Goal: Task Accomplishment & Management: Use online tool/utility

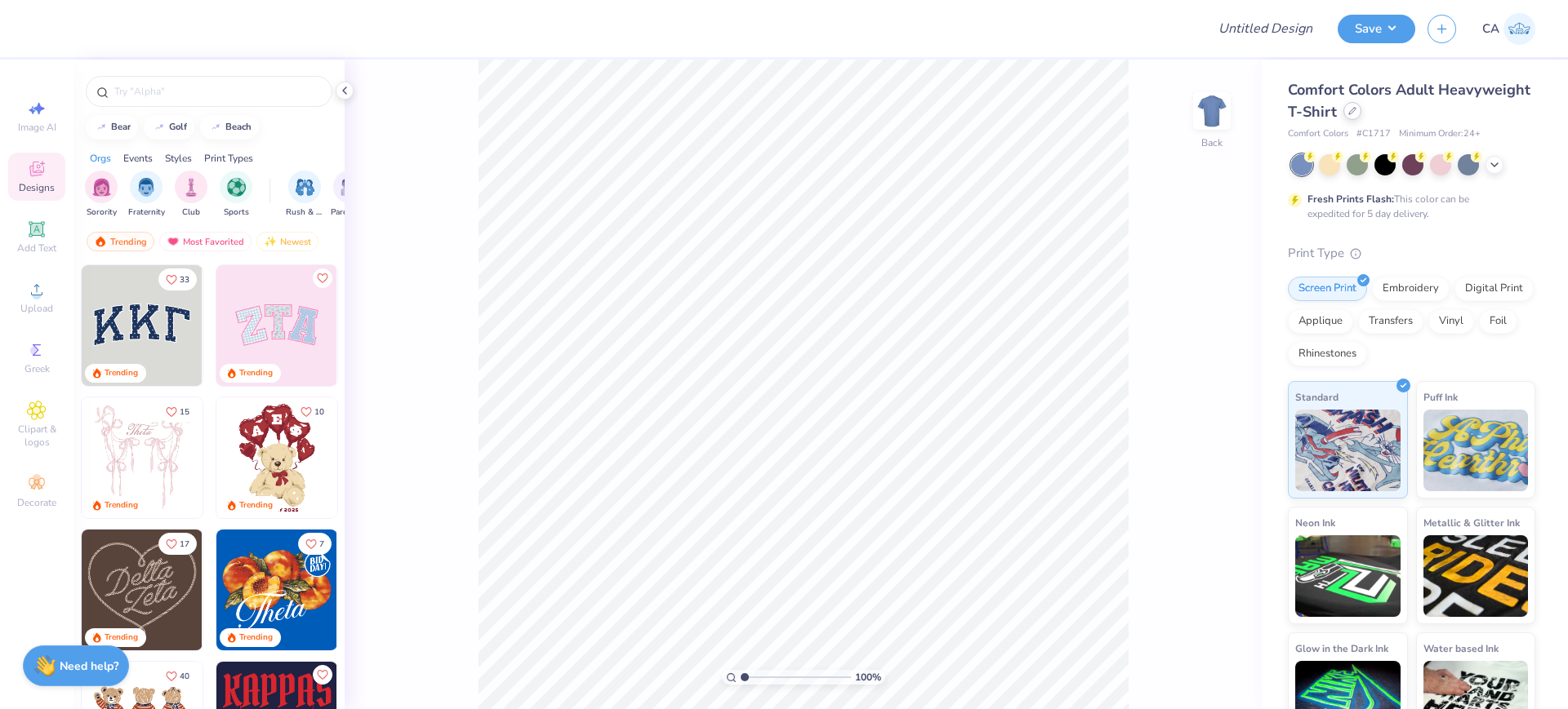
click at [1362, 112] on div at bounding box center [1352, 111] width 18 height 18
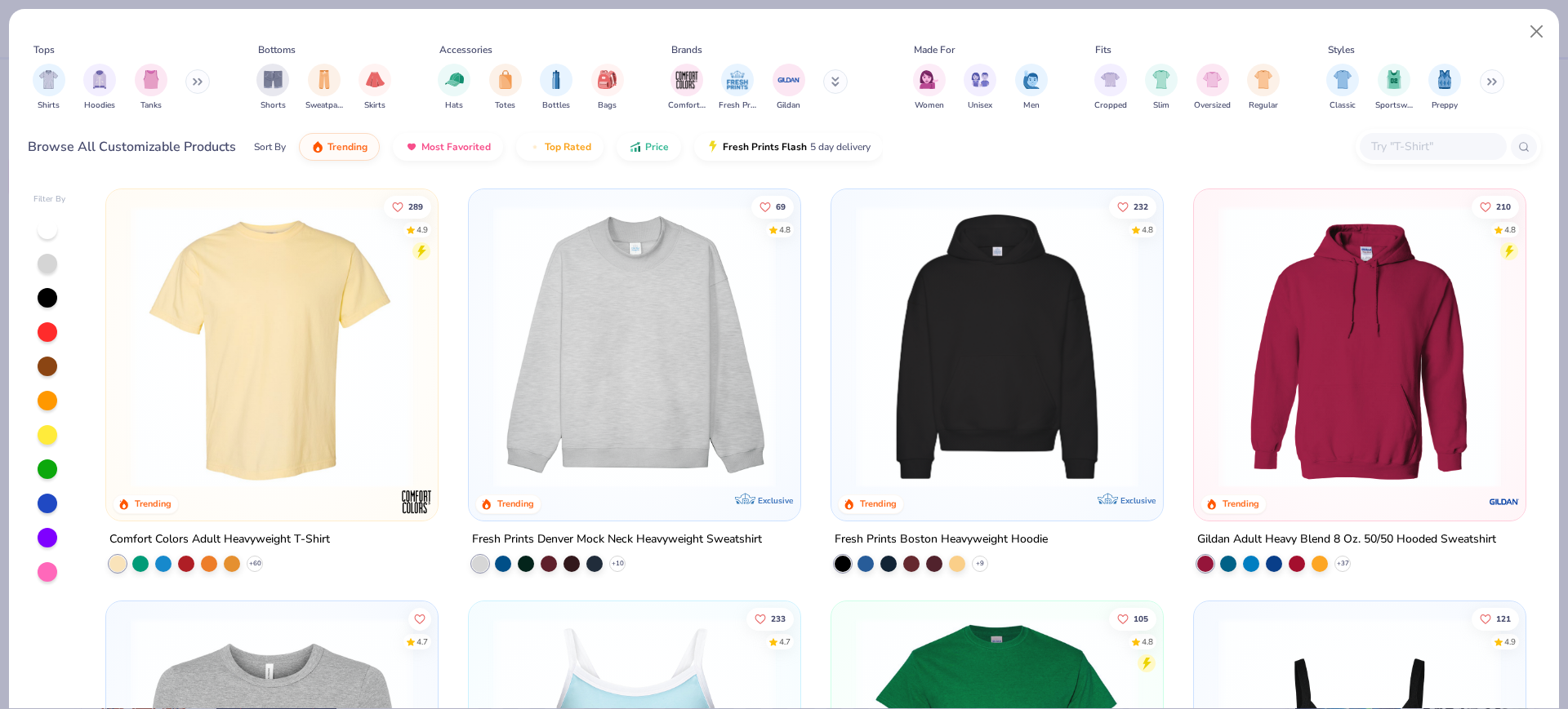
click at [275, 353] on img at bounding box center [272, 347] width 298 height 283
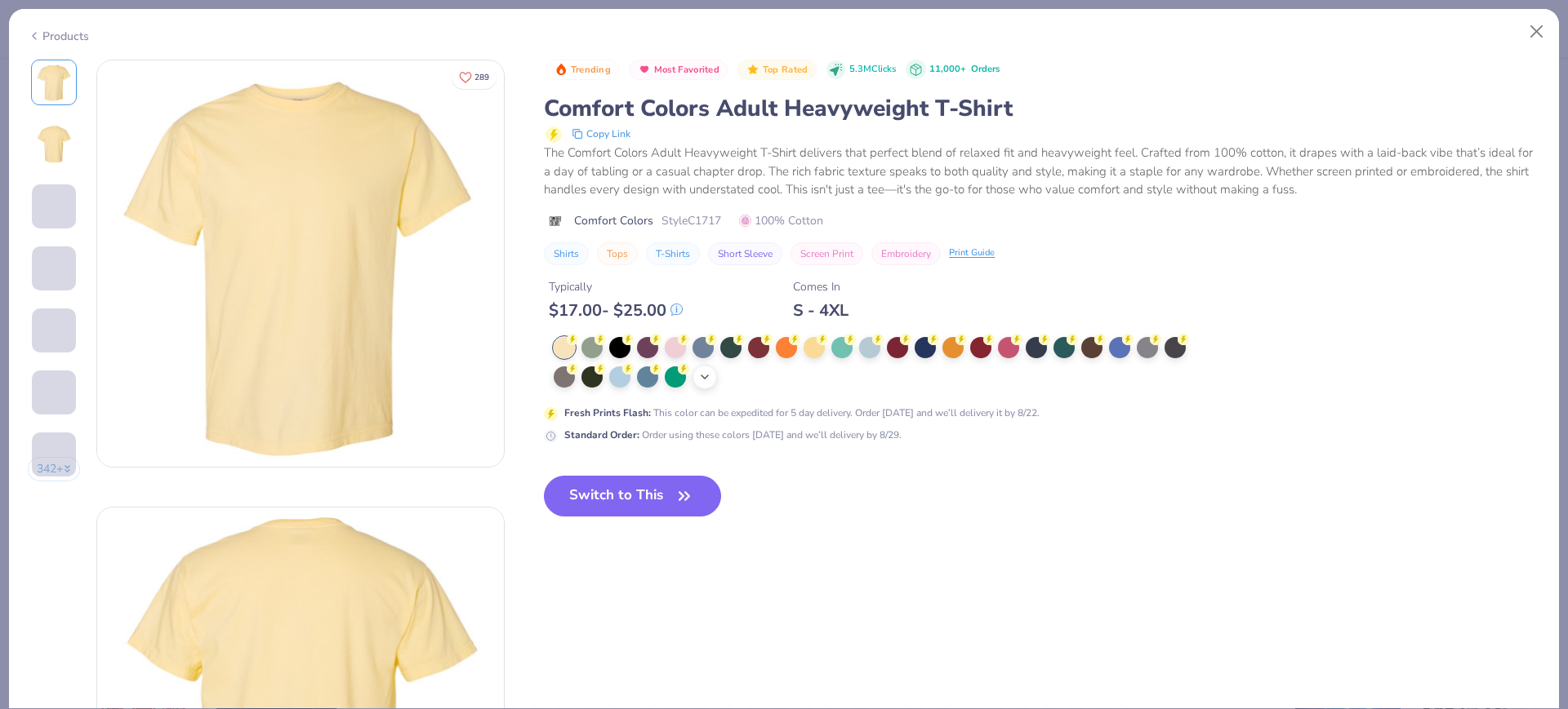
click at [705, 378] on icon at bounding box center [704, 376] width 13 height 13
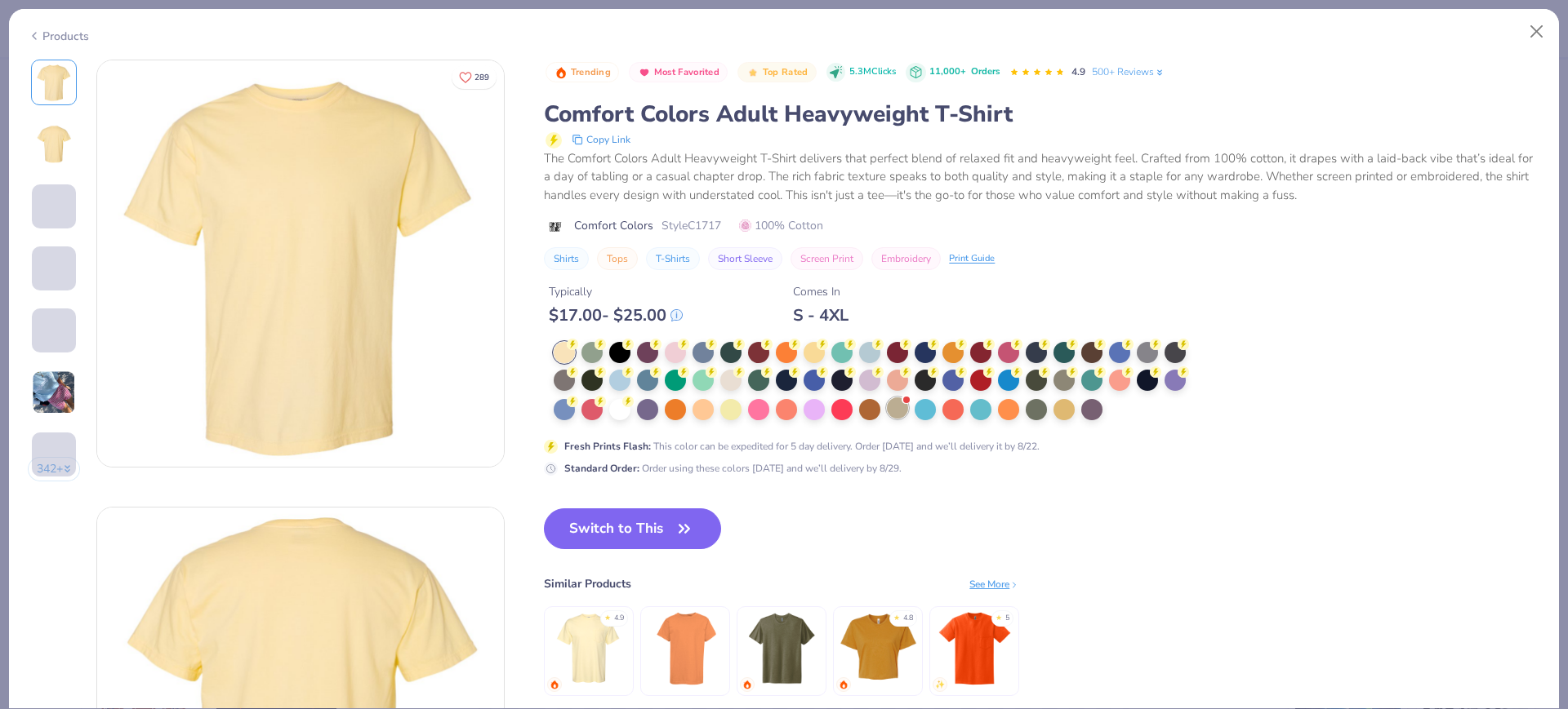
click at [900, 401] on div at bounding box center [897, 408] width 21 height 21
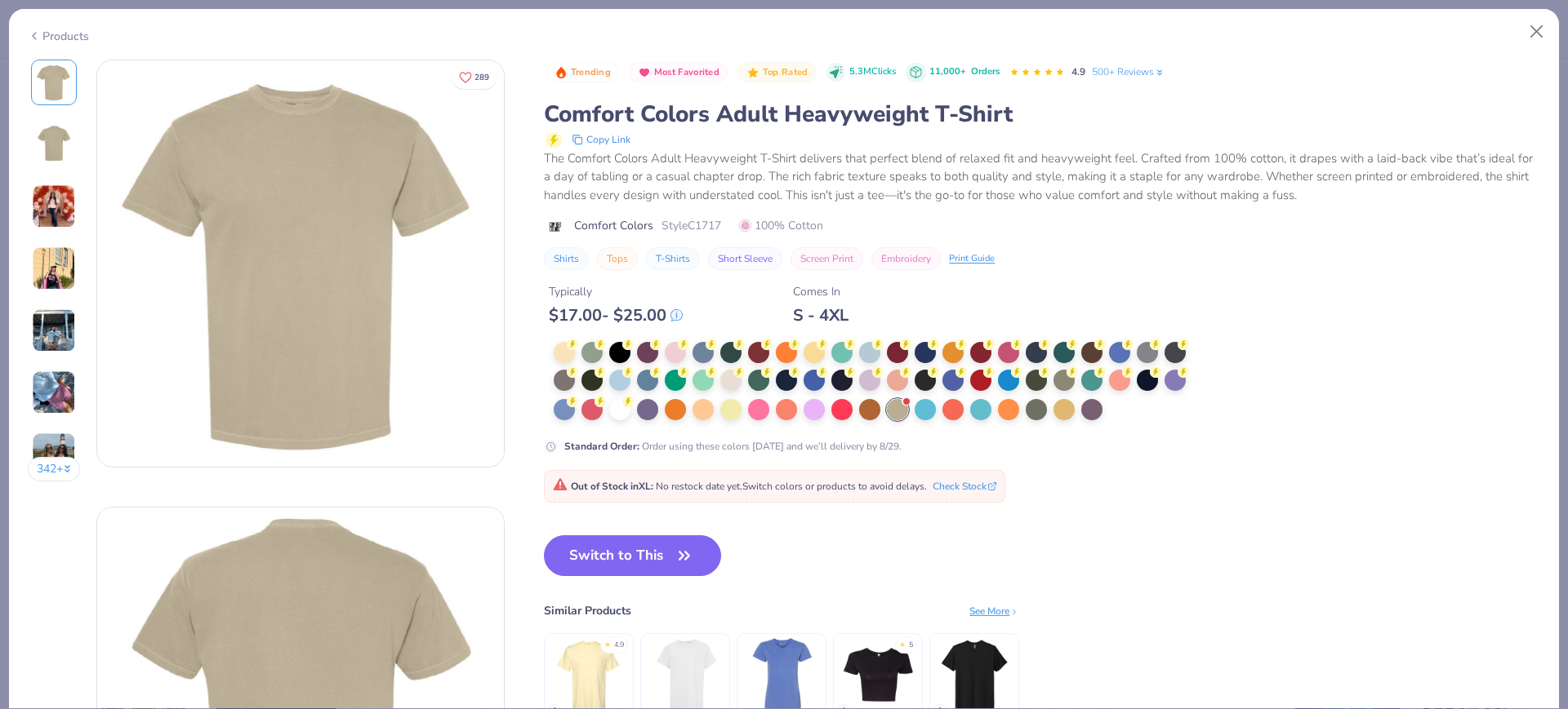
drag, startPoint x: 737, startPoint y: 385, endPoint x: 664, endPoint y: 404, distance: 75.4
click at [737, 385] on div at bounding box center [730, 380] width 21 height 21
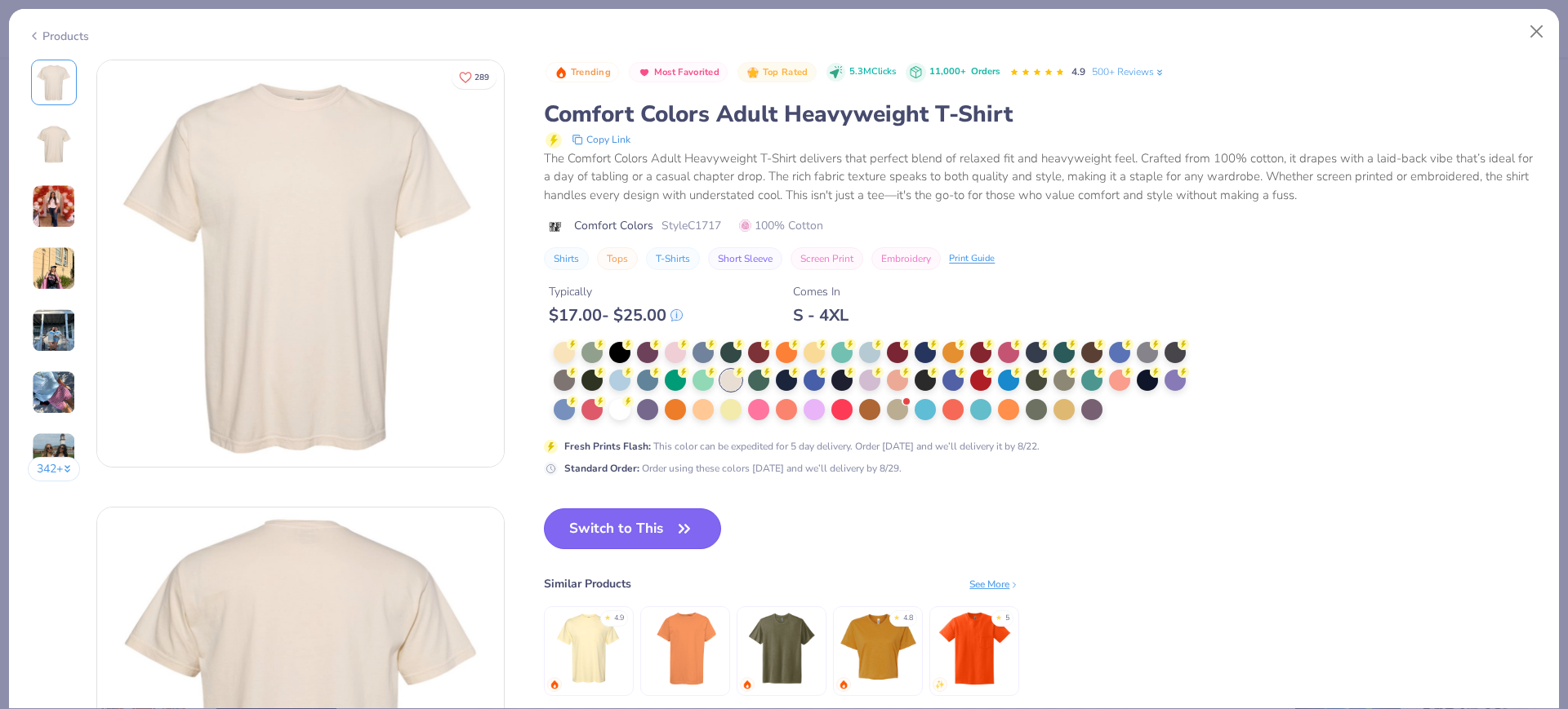
click at [638, 526] on button "Switch to This" at bounding box center [633, 529] width 177 height 41
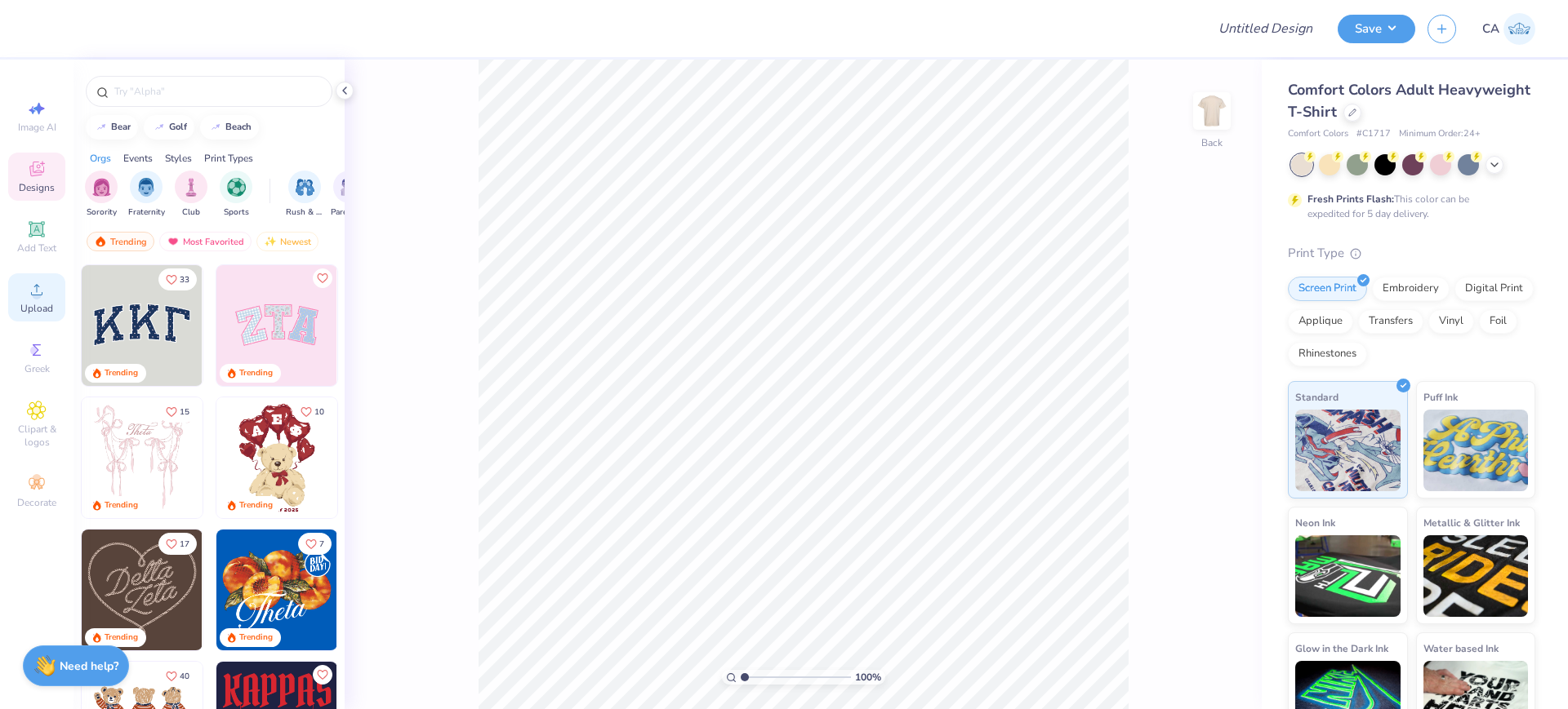
click at [31, 306] on span "Upload" at bounding box center [36, 308] width 32 height 13
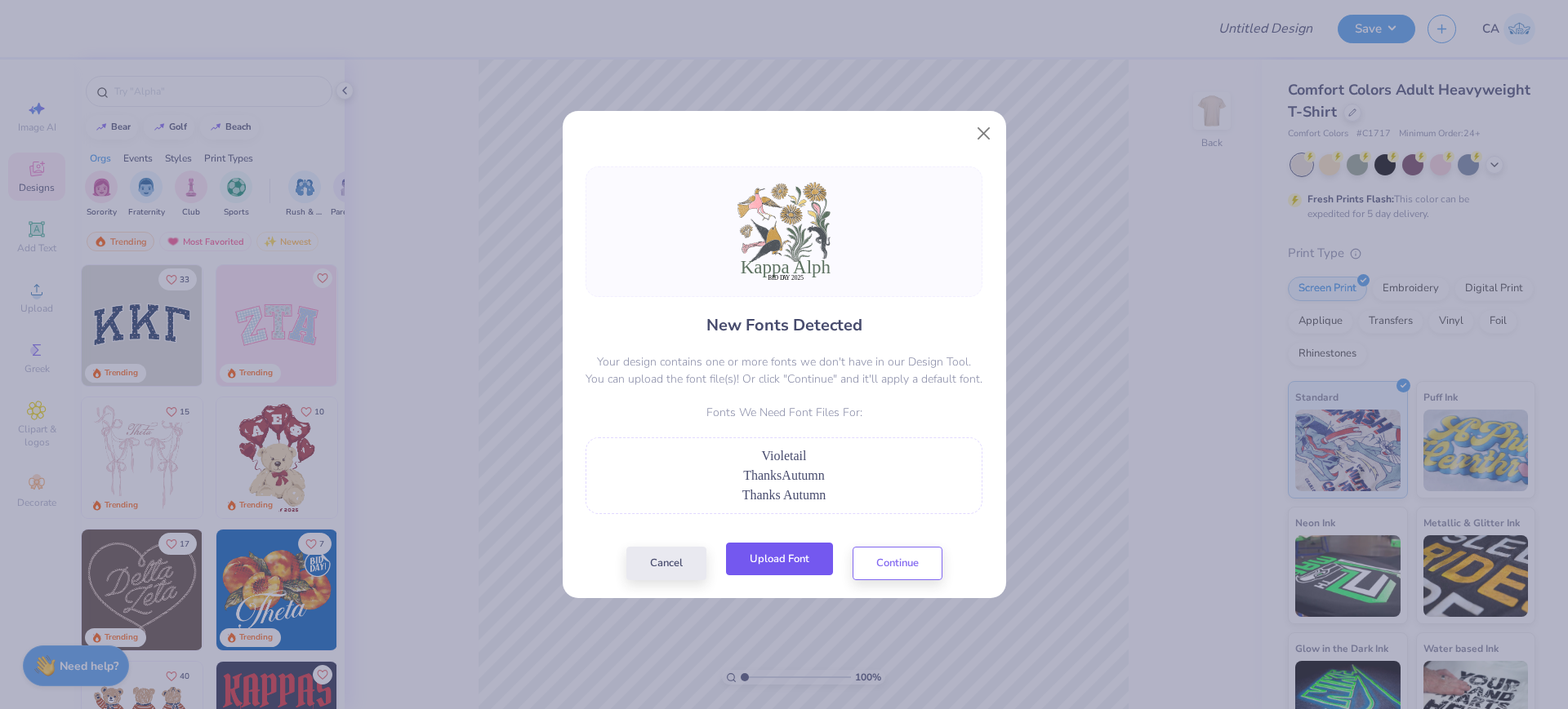
click at [792, 552] on button "Upload Font" at bounding box center [780, 560] width 107 height 33
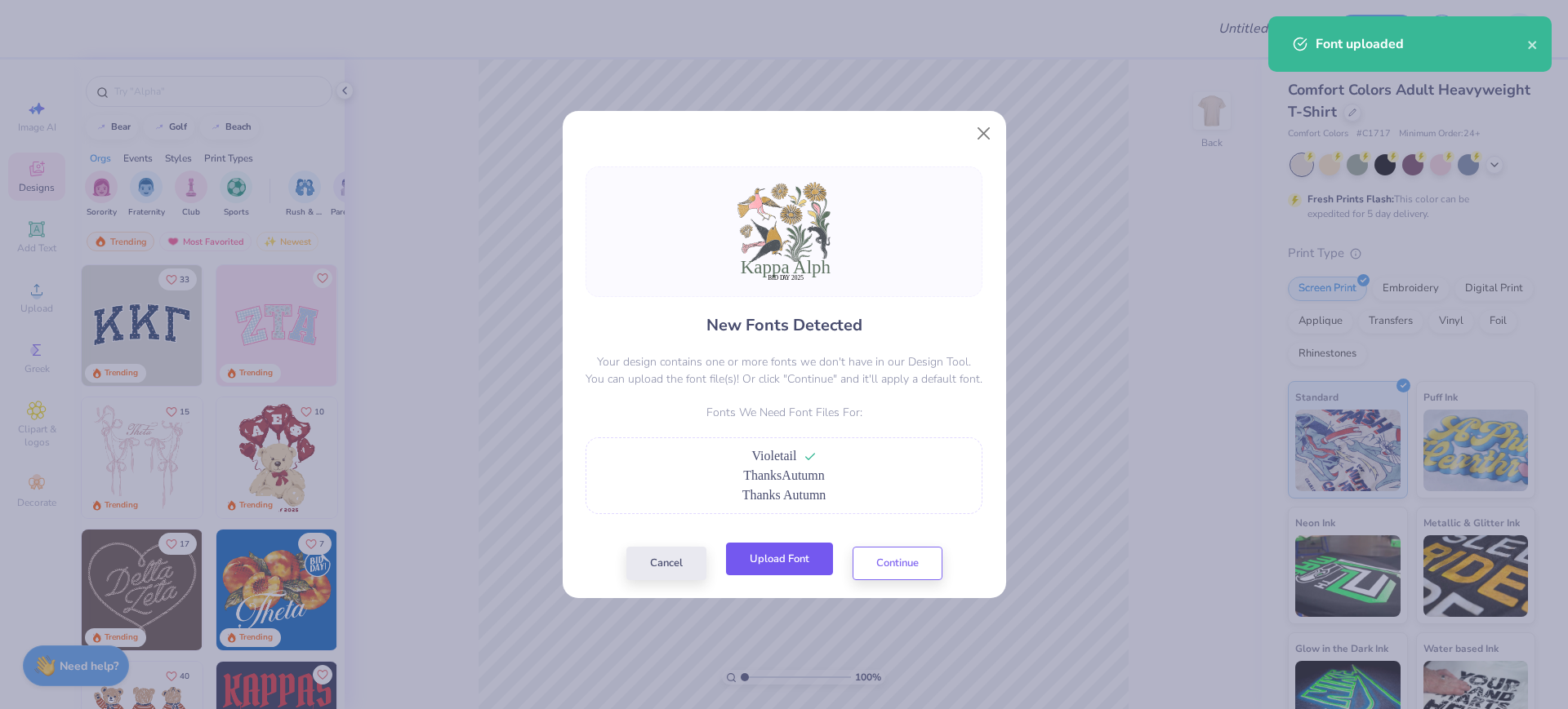
click at [780, 564] on button "Upload Font" at bounding box center [780, 560] width 107 height 33
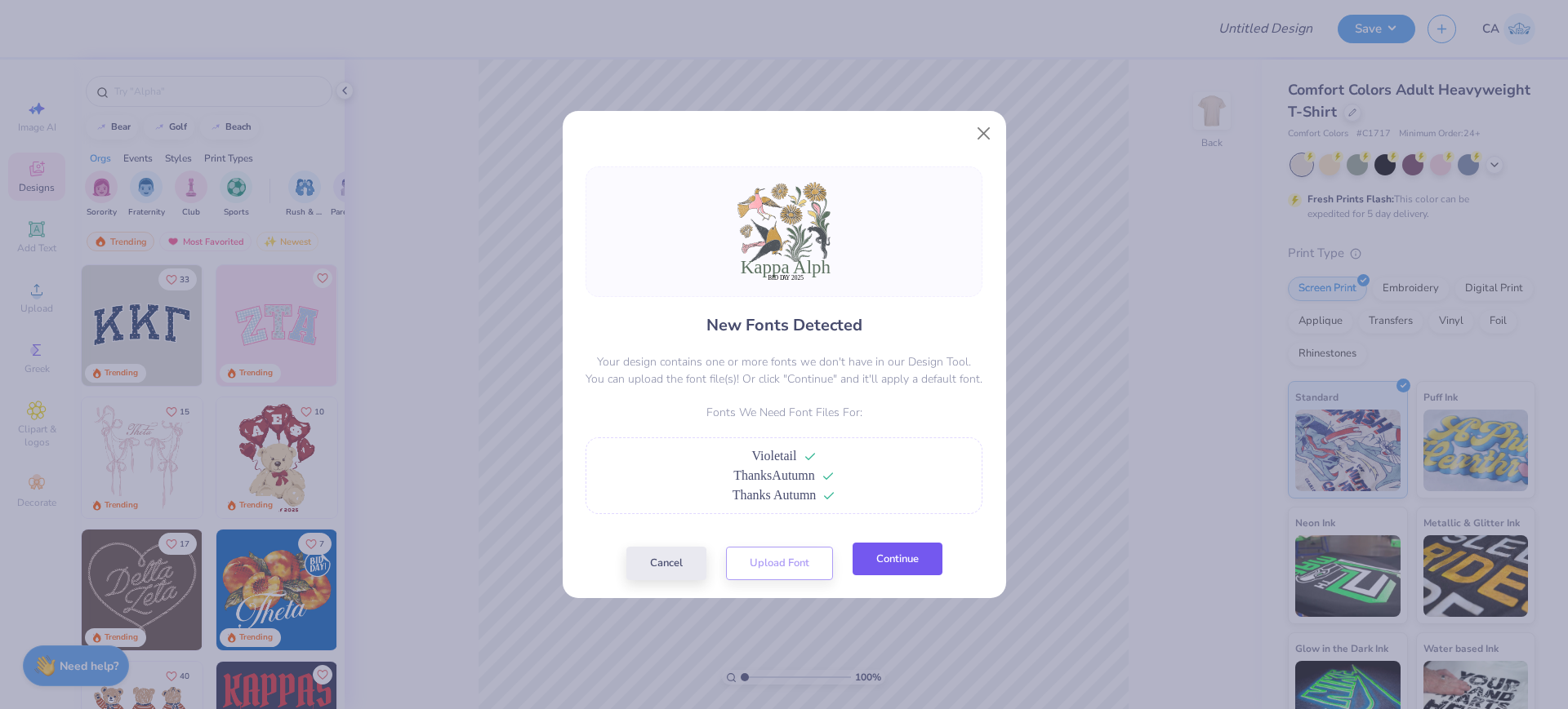
click at [852, 572] on button "Continue" at bounding box center [897, 560] width 90 height 33
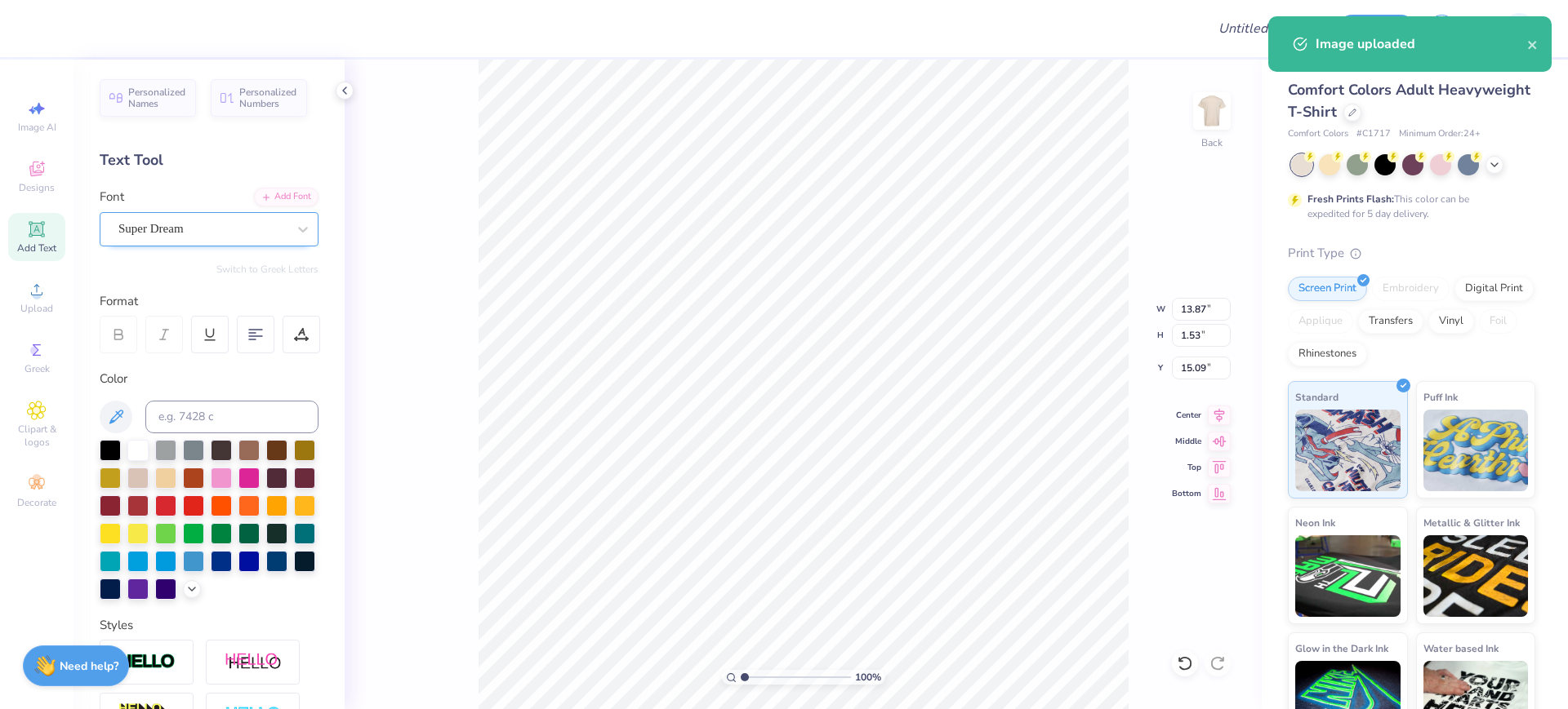
click at [138, 232] on div "Super Dream" at bounding box center [202, 229] width 171 height 25
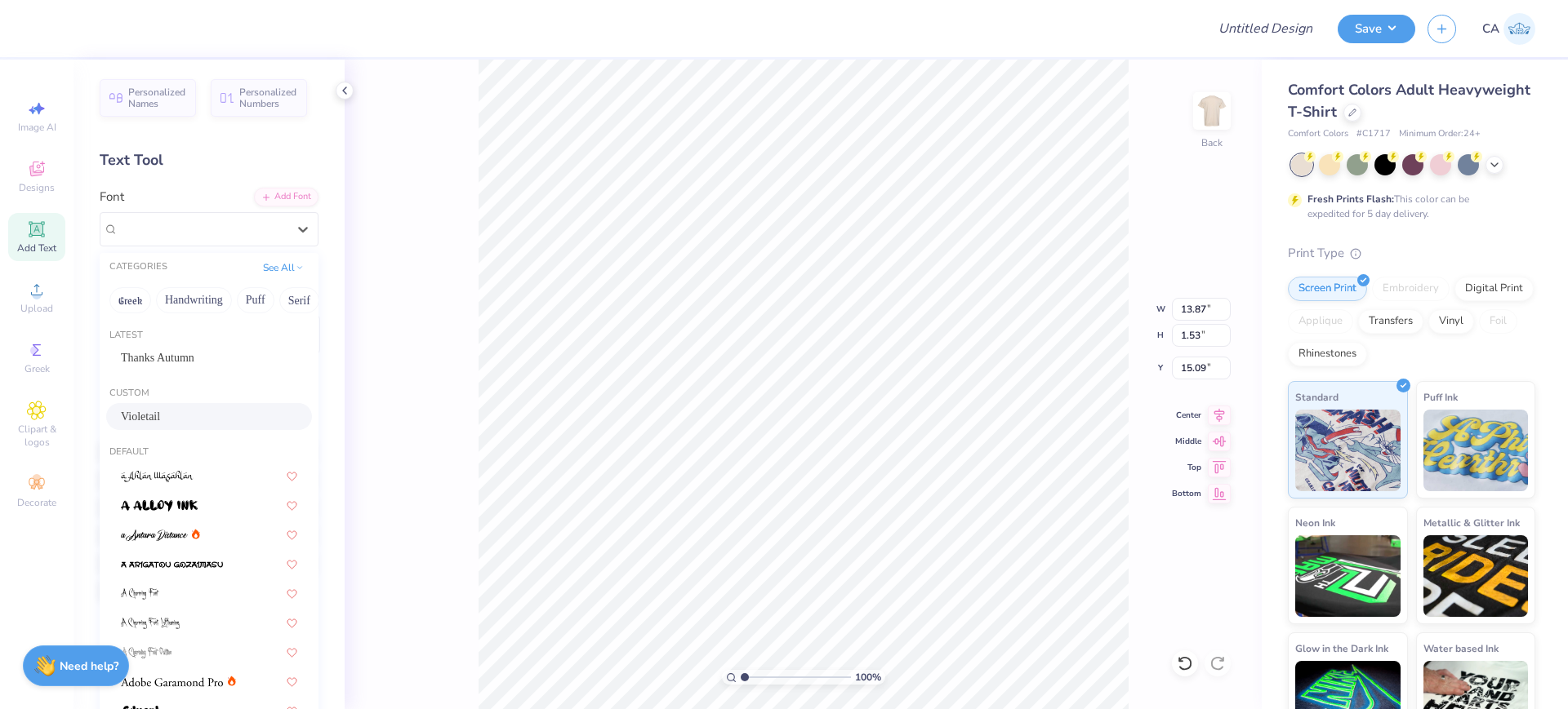
click at [160, 412] on div "Violetail" at bounding box center [209, 417] width 176 height 18
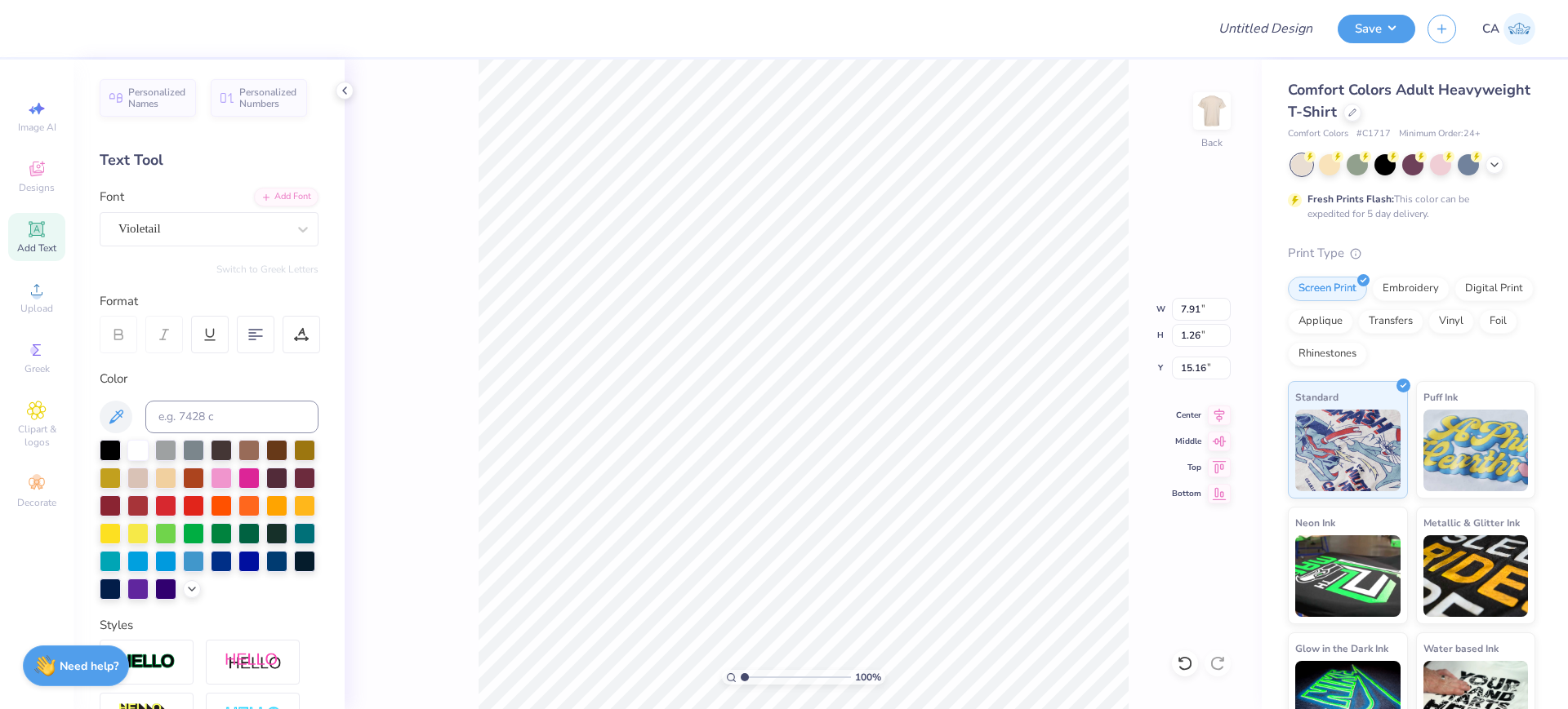
type input "7.91"
type input "1.26"
type input "15.16"
type input "3.33"
type input "0.40"
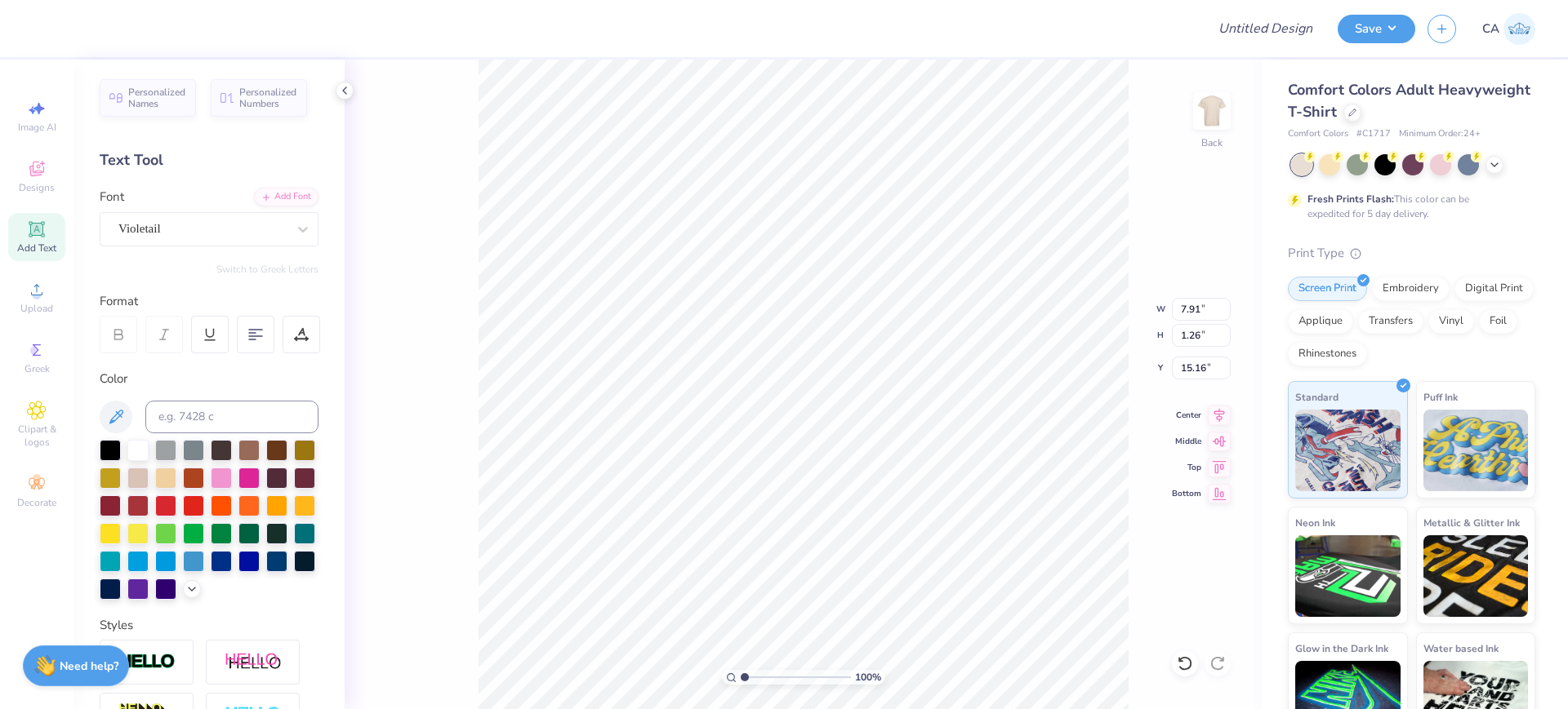
type input "16.45"
click at [114, 226] on div "Super Dream" at bounding box center [208, 229] width 219 height 34
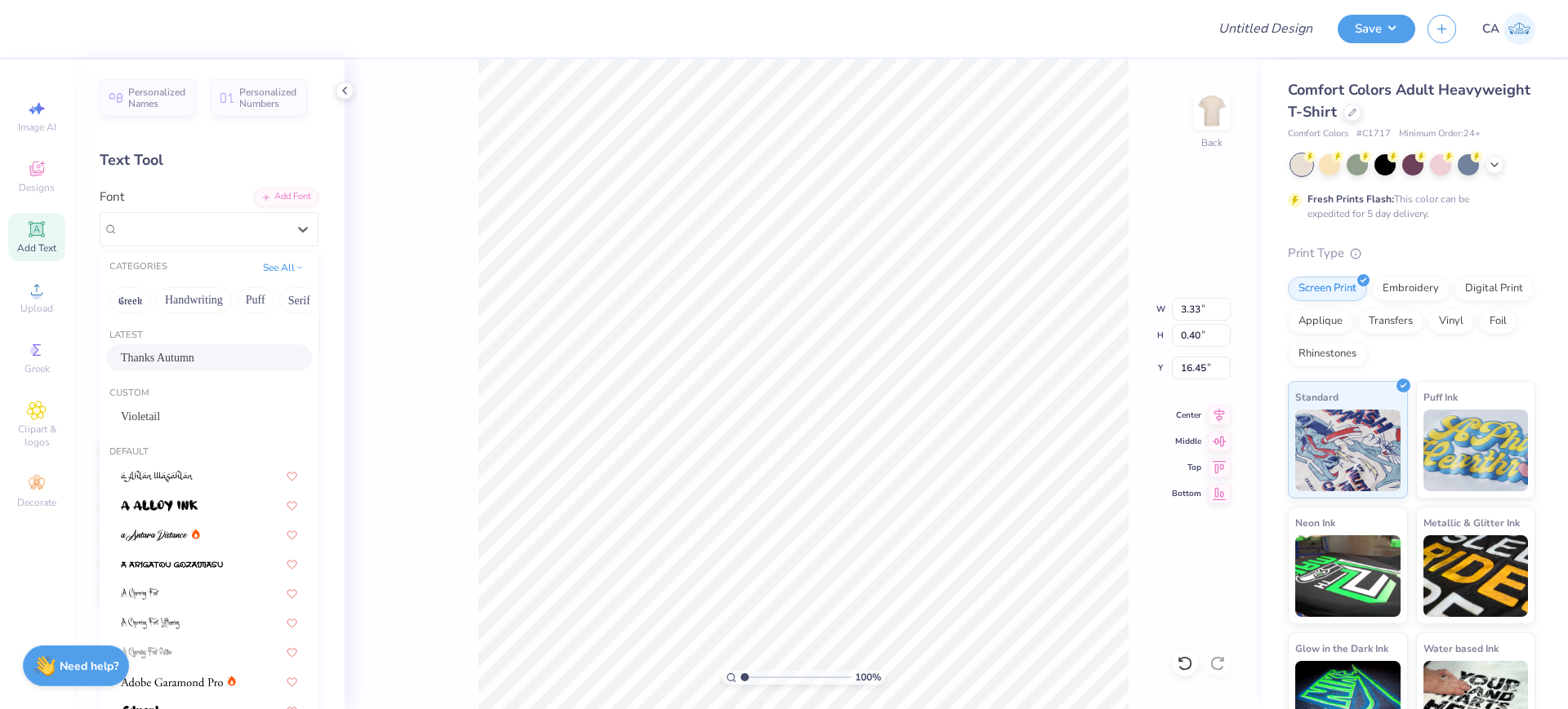
click at [141, 355] on span "Thanks Autumn" at bounding box center [158, 358] width 74 height 18
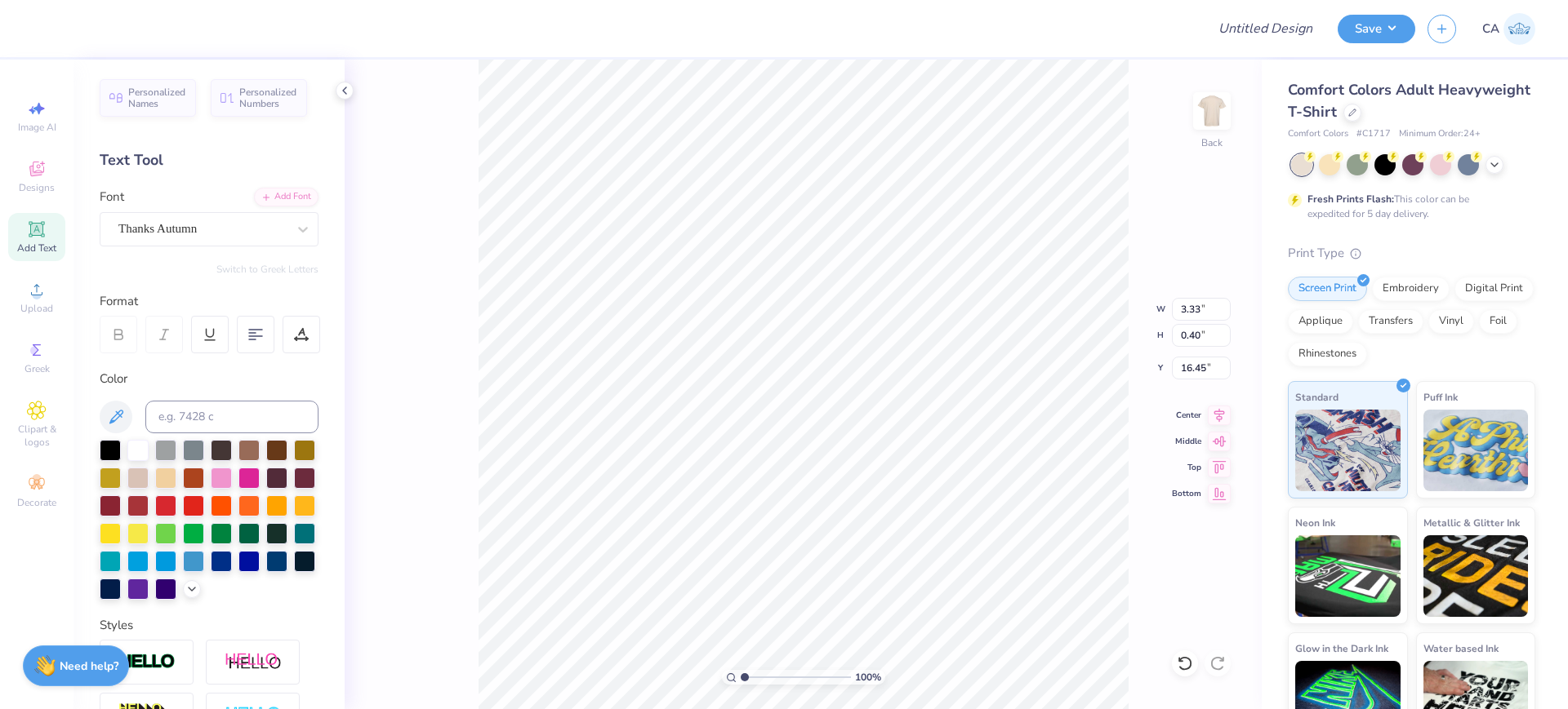
type input "3.02"
type input "0.46"
type input "16.46"
click at [1209, 419] on icon at bounding box center [1219, 413] width 23 height 19
type input "7.91"
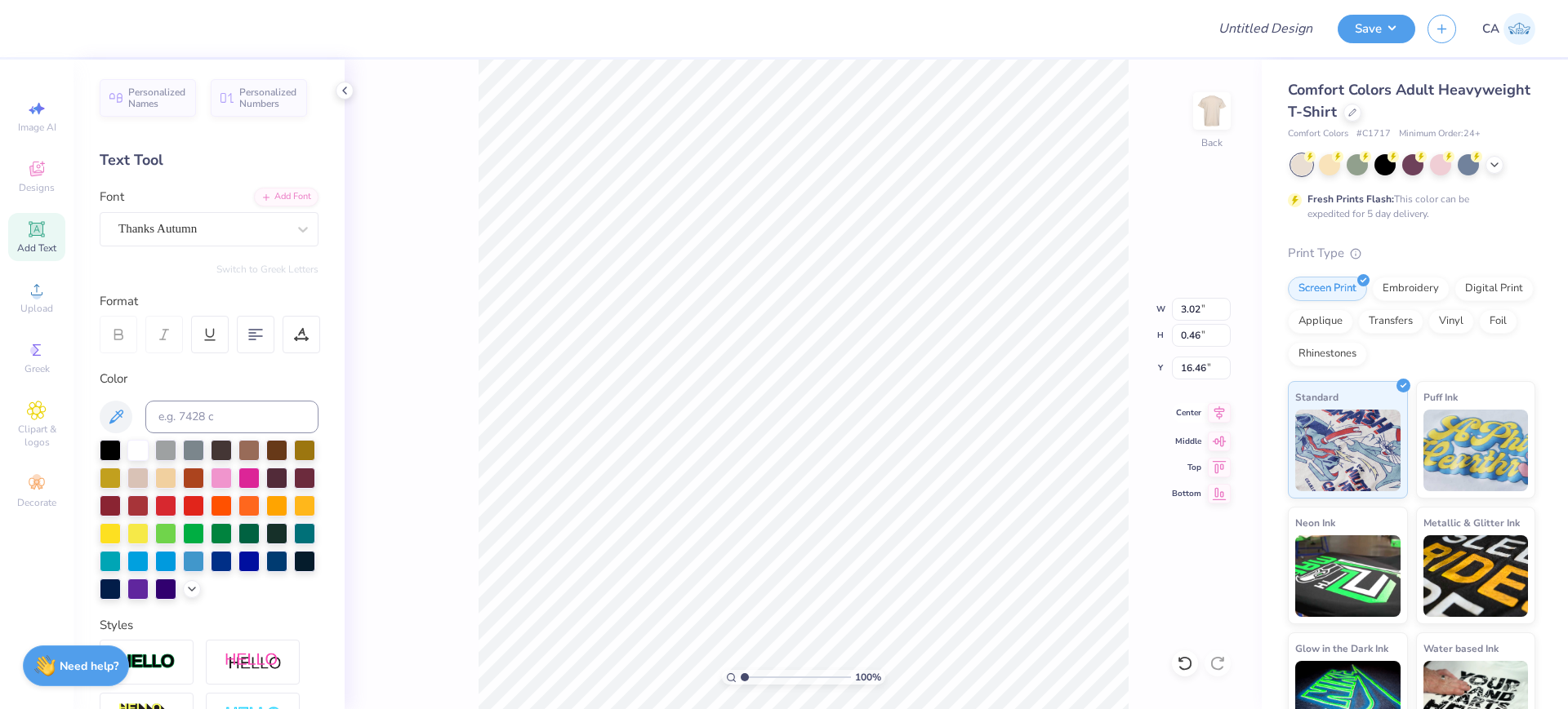
type input "1.26"
type input "15.16"
click at [1213, 414] on icon at bounding box center [1219, 413] width 23 height 19
type input "8.16"
type input "7.06"
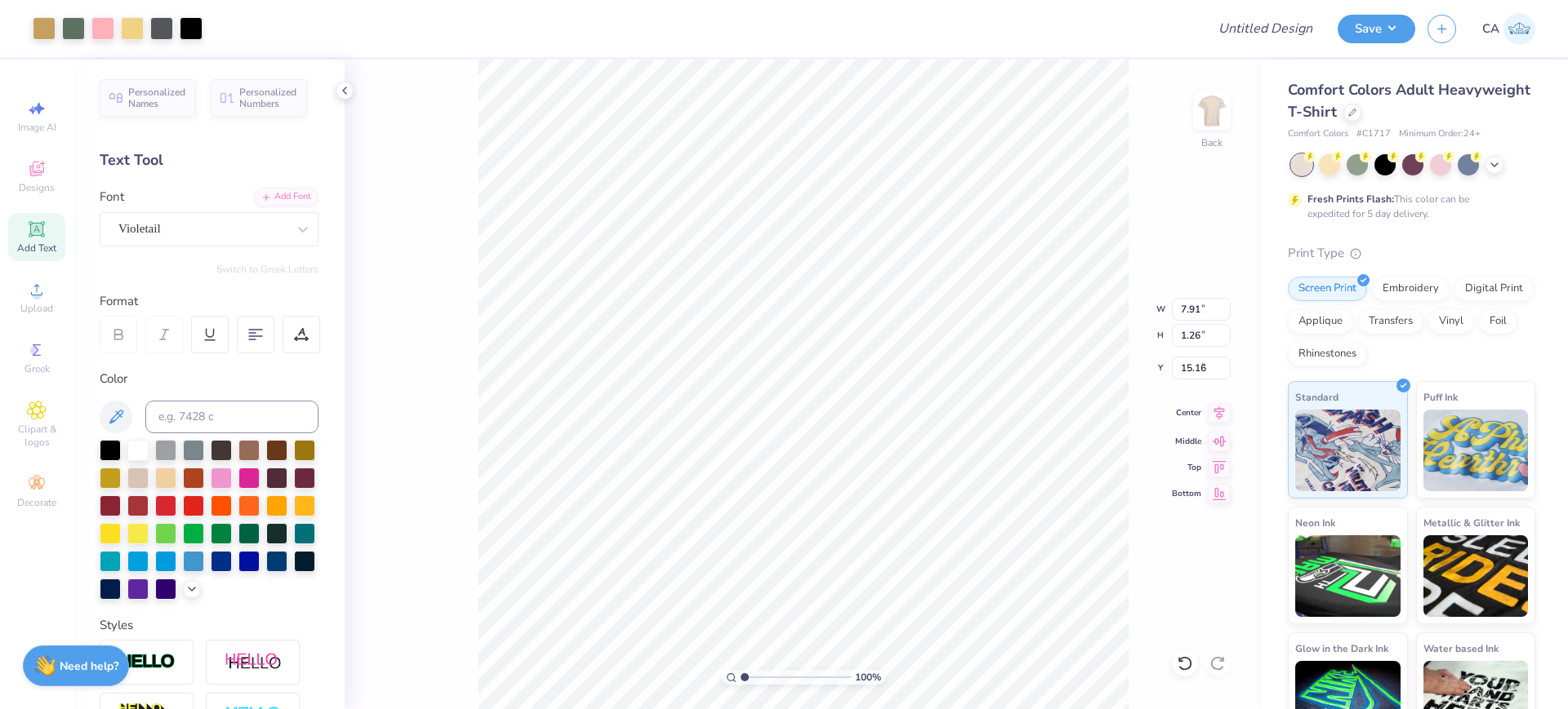
type input "8.16"
click at [1215, 415] on icon at bounding box center [1219, 413] width 23 height 19
click at [1198, 313] on input "8.16" at bounding box center [1201, 310] width 59 height 23
type input "12.00"
type input "12.89"
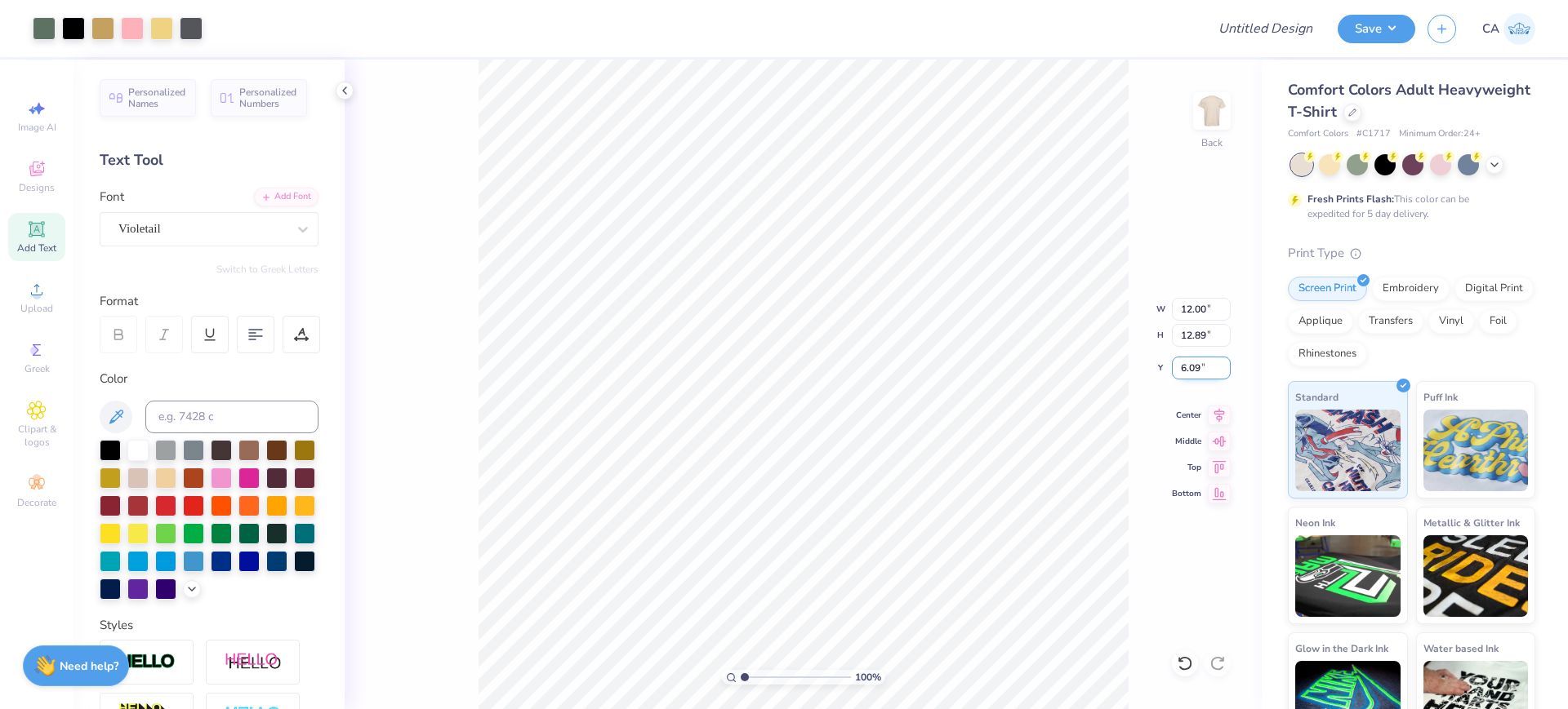
click at [1205, 372] on input "6.09" at bounding box center [1201, 369] width 59 height 23
type input "3.00"
click at [1249, 36] on input "Design Title" at bounding box center [1245, 28] width 160 height 32
paste input "FPS239589"
type input "FPS239589"
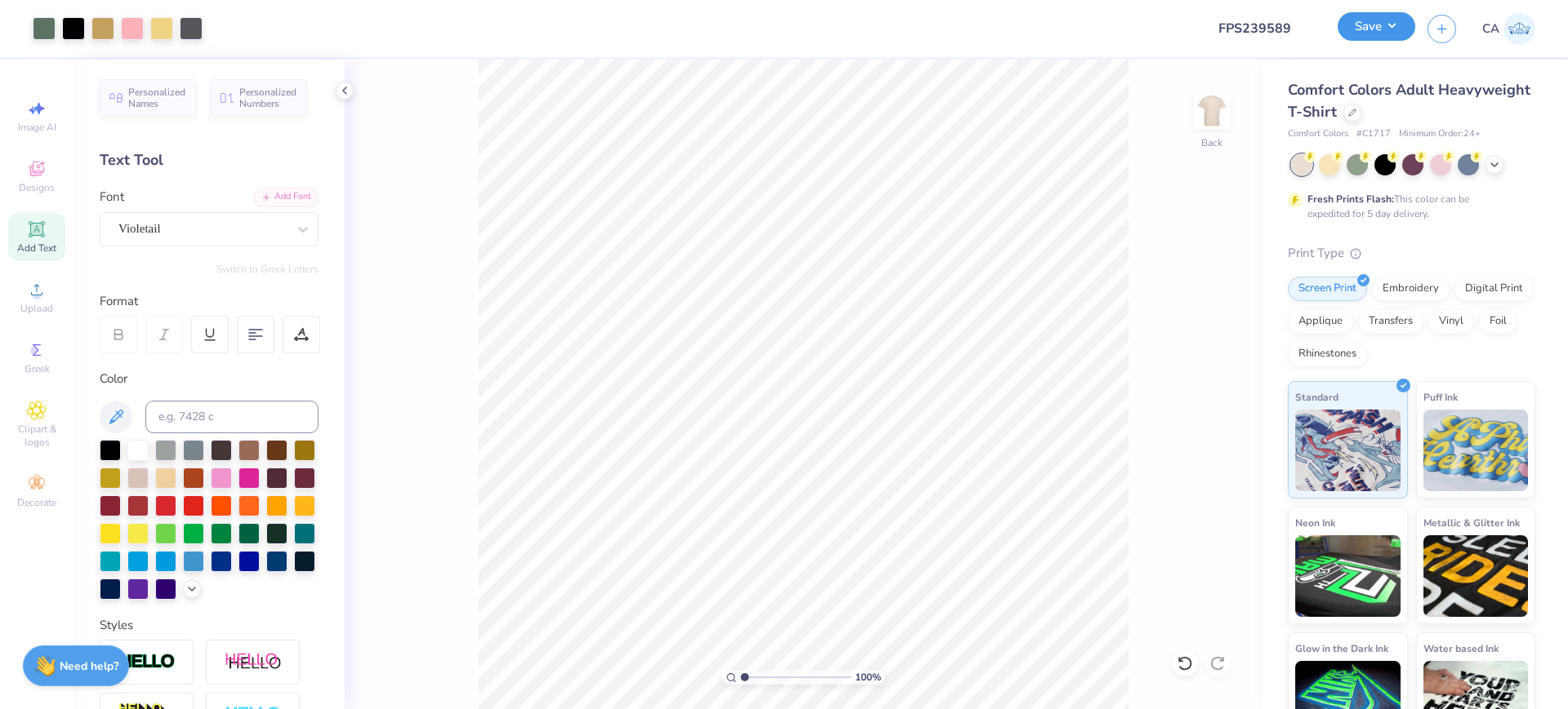
click at [1353, 31] on button "Save" at bounding box center [1377, 26] width 77 height 29
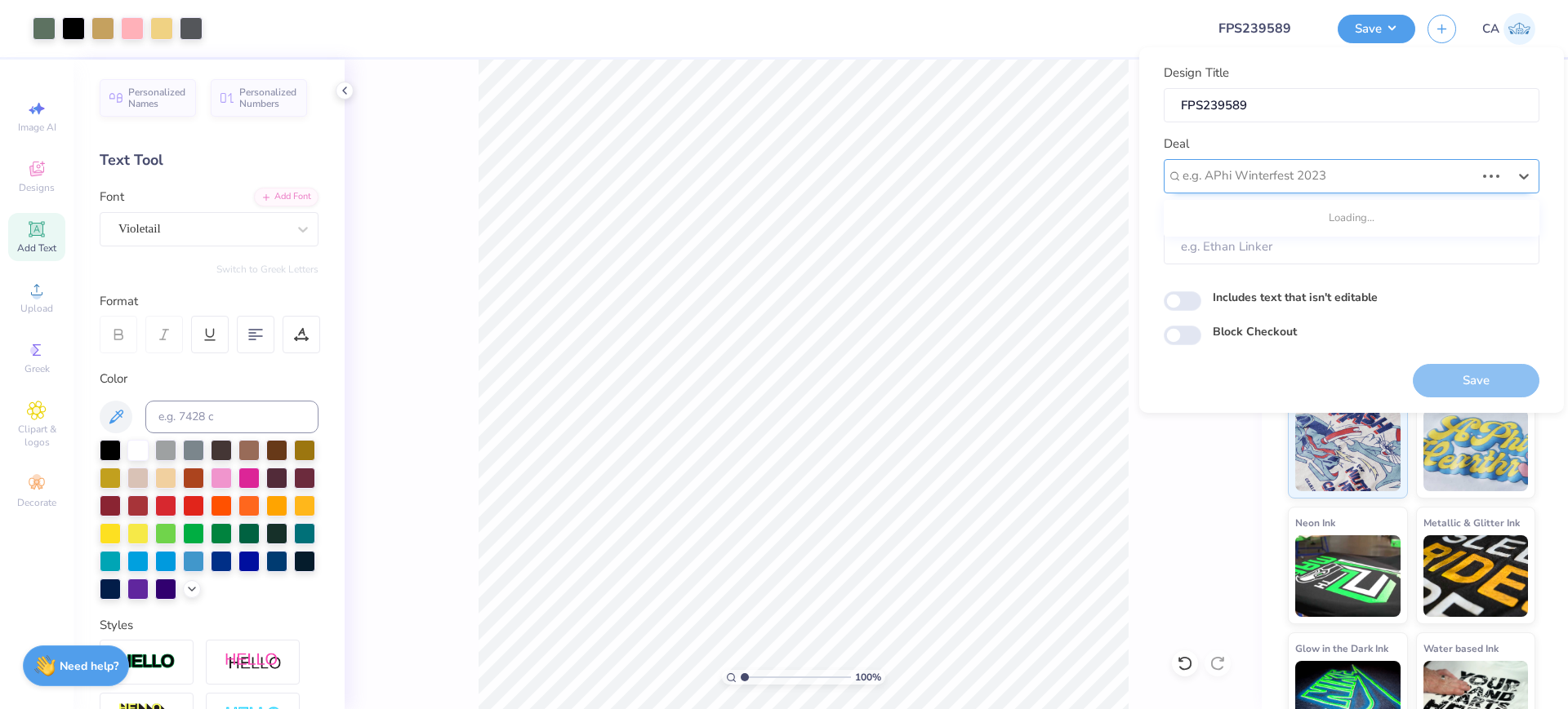
click at [1321, 166] on div at bounding box center [1328, 175] width 292 height 22
click at [1356, 223] on div "Design Tool Gallery" at bounding box center [1351, 219] width 363 height 27
type input "design tool gall"
type input "Design Tool Gallery User"
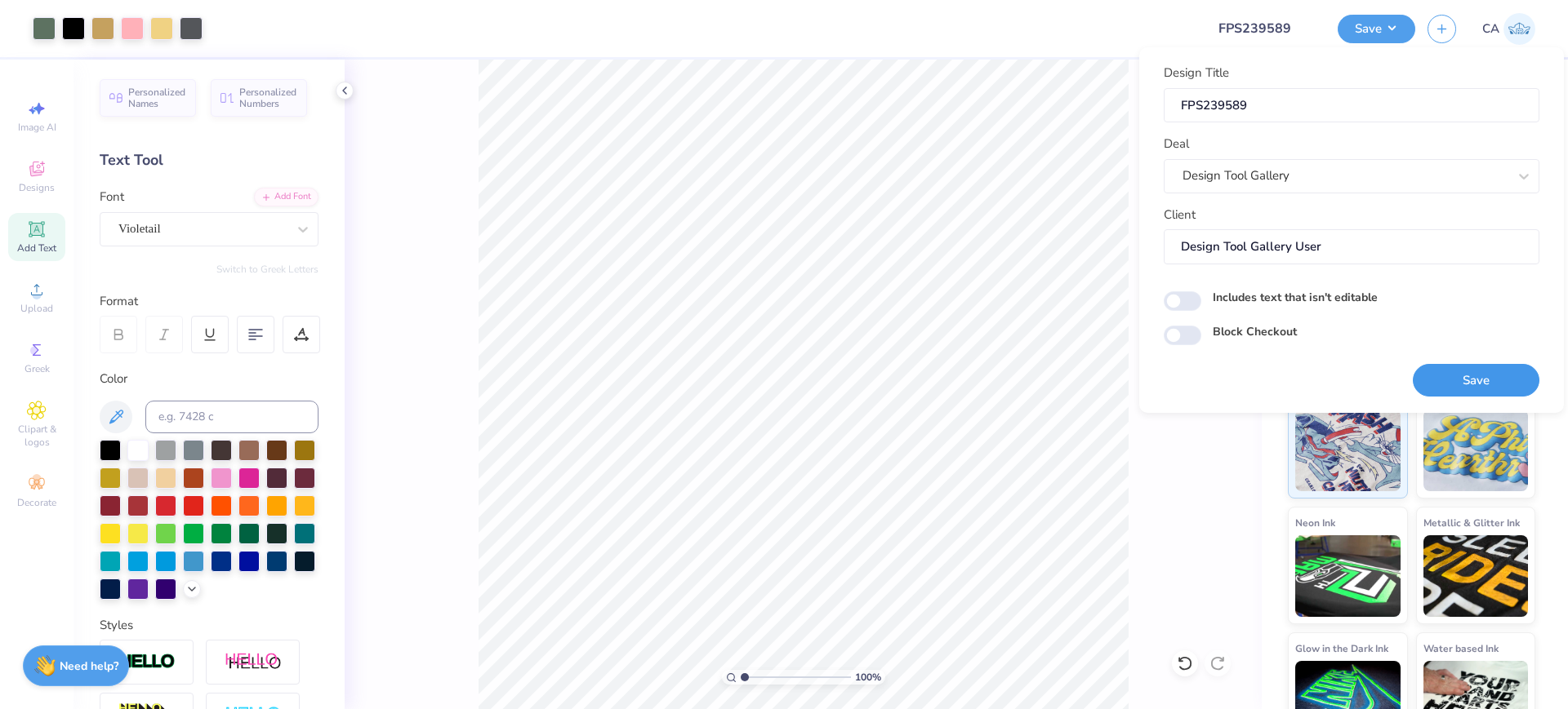
click at [1470, 379] on button "Save" at bounding box center [1476, 381] width 126 height 33
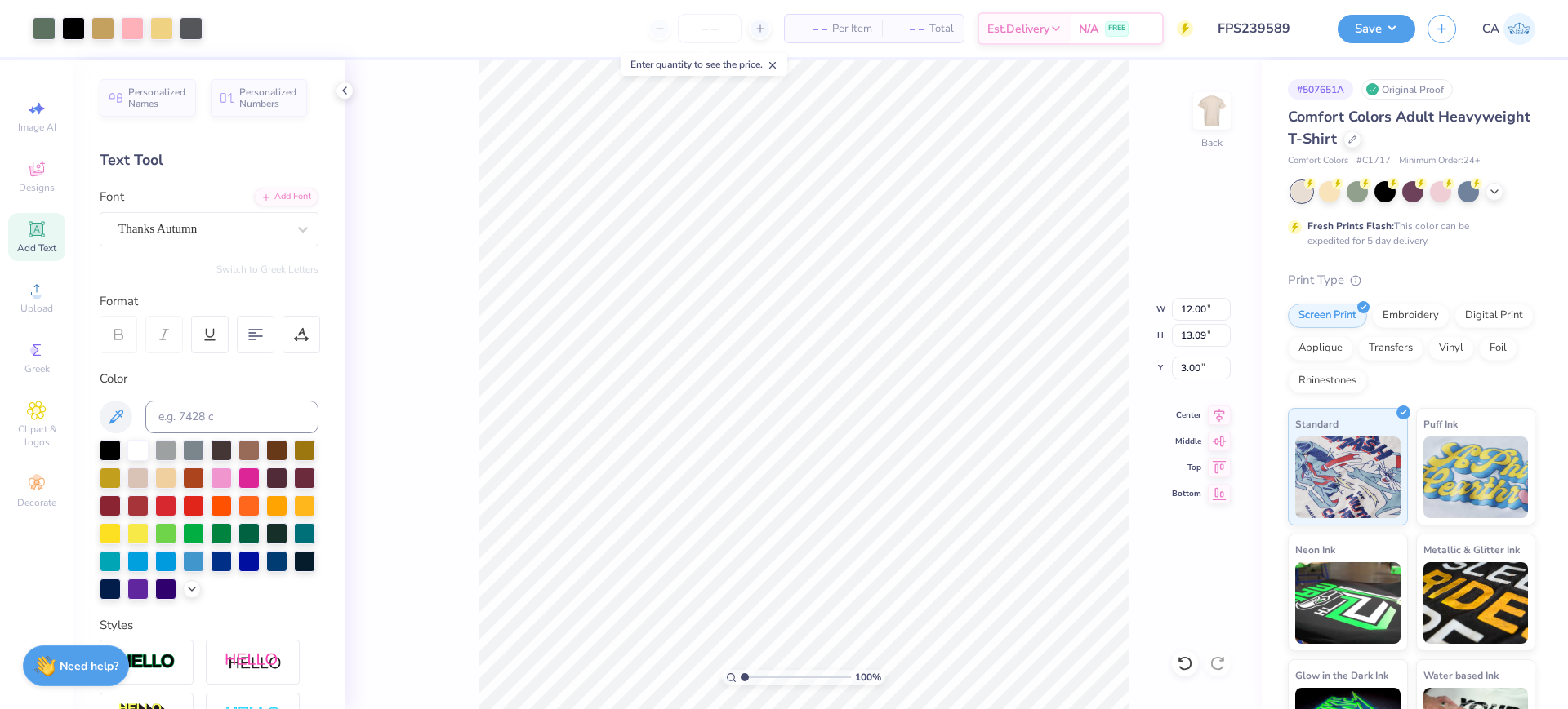
type input "12.00"
type input "13.09"
type input "3.00"
click at [1385, 41] on div "Save" at bounding box center [1377, 29] width 77 height 29
click at [1355, 32] on button "Save" at bounding box center [1377, 26] width 77 height 29
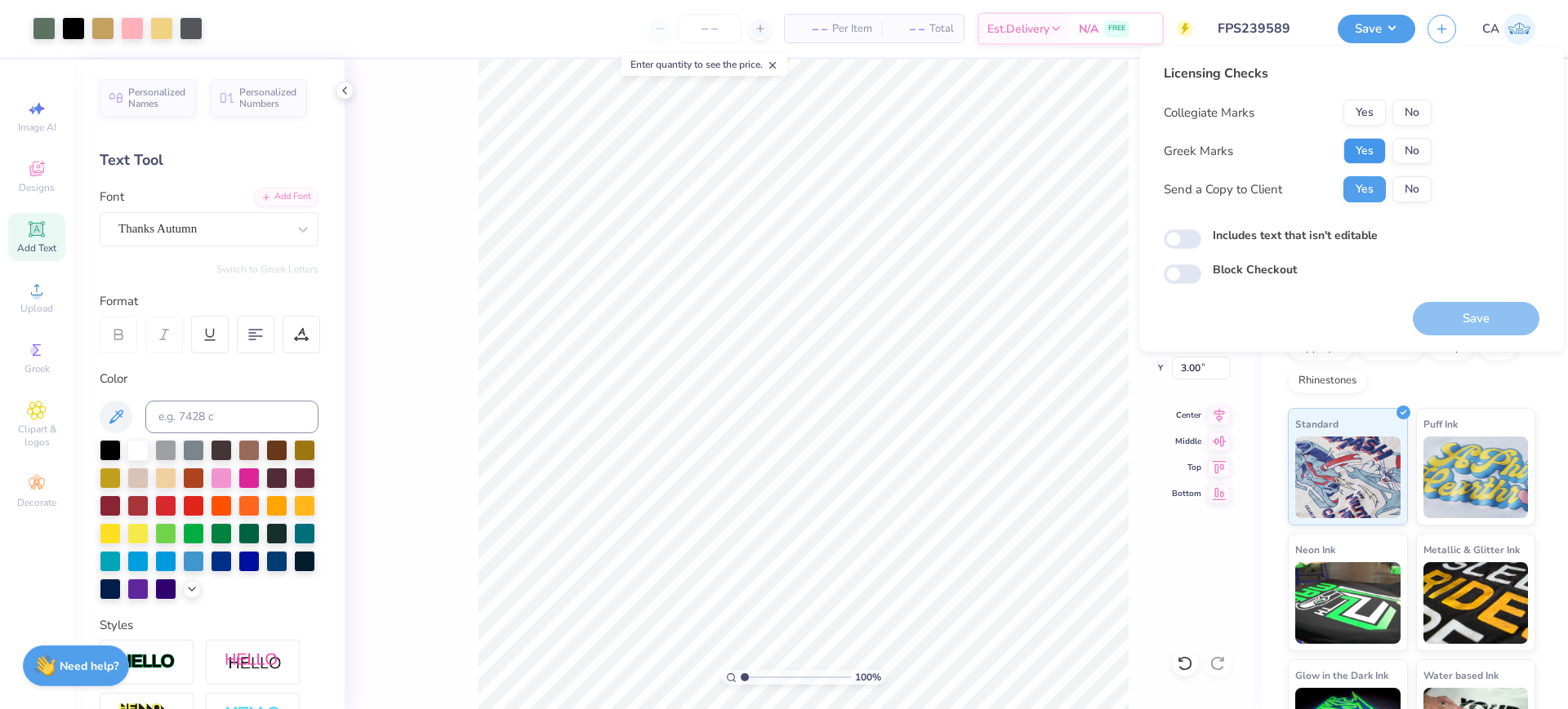
click at [1349, 156] on button "Yes" at bounding box center [1364, 151] width 42 height 26
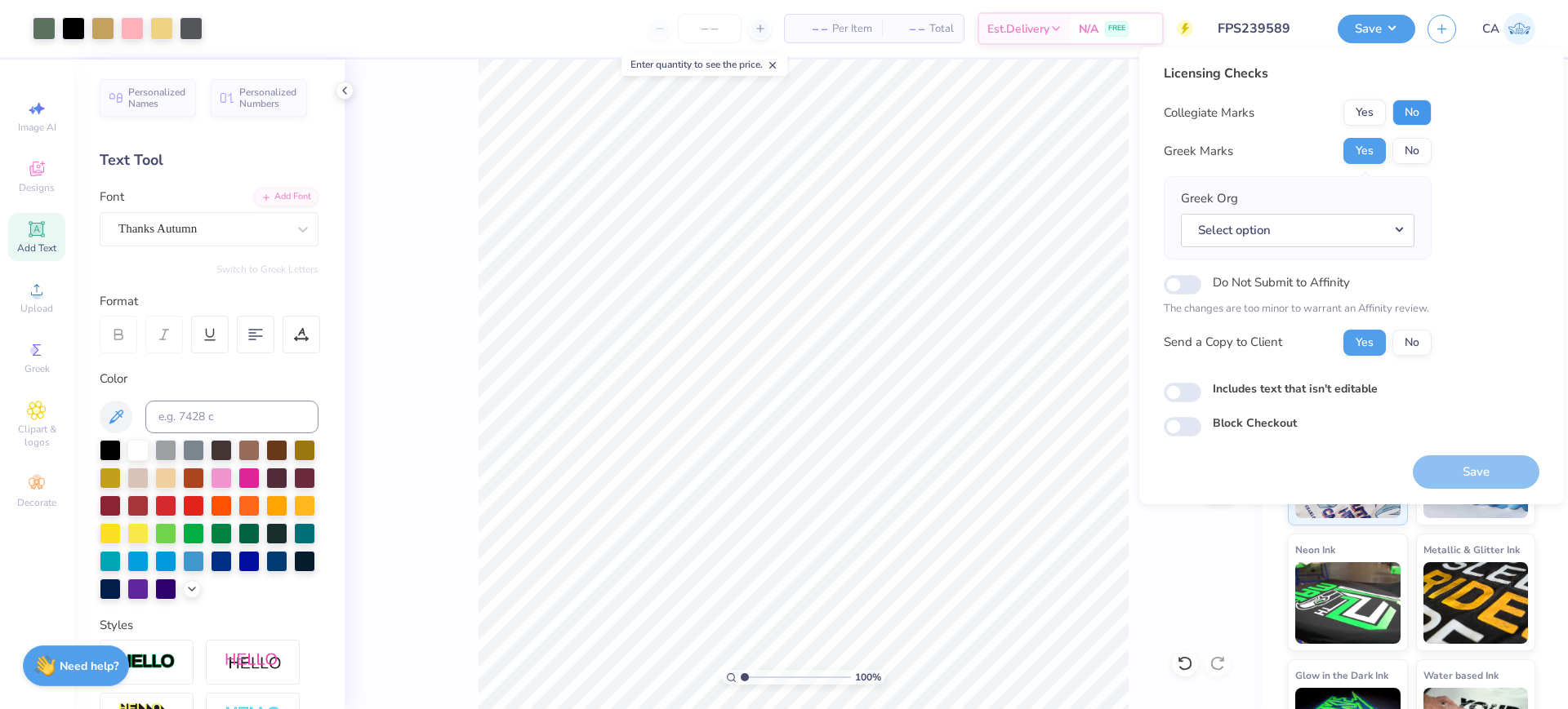
click at [1419, 118] on button "No" at bounding box center [1412, 112] width 40 height 26
click at [1391, 227] on button "Select option" at bounding box center [1298, 231] width 234 height 33
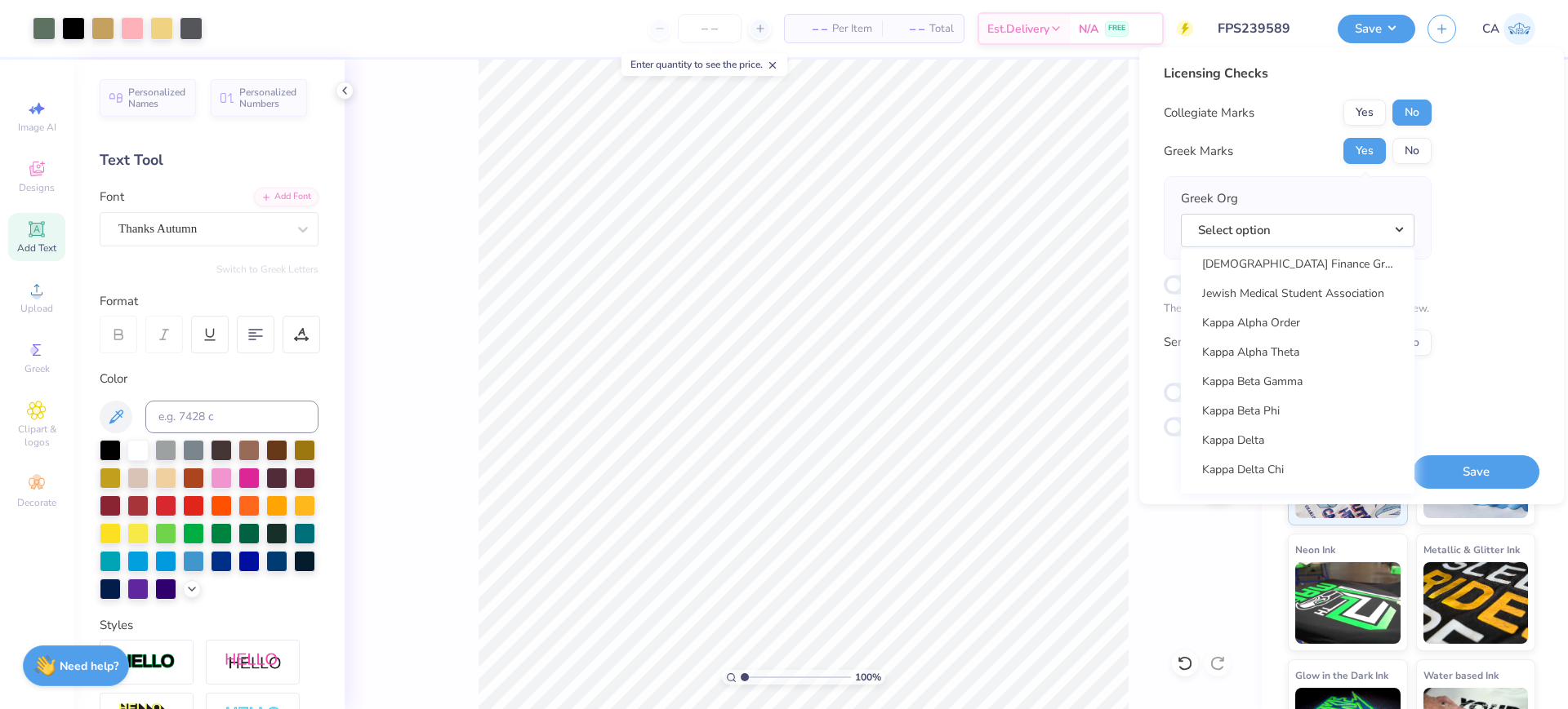
scroll to position [5662, 0]
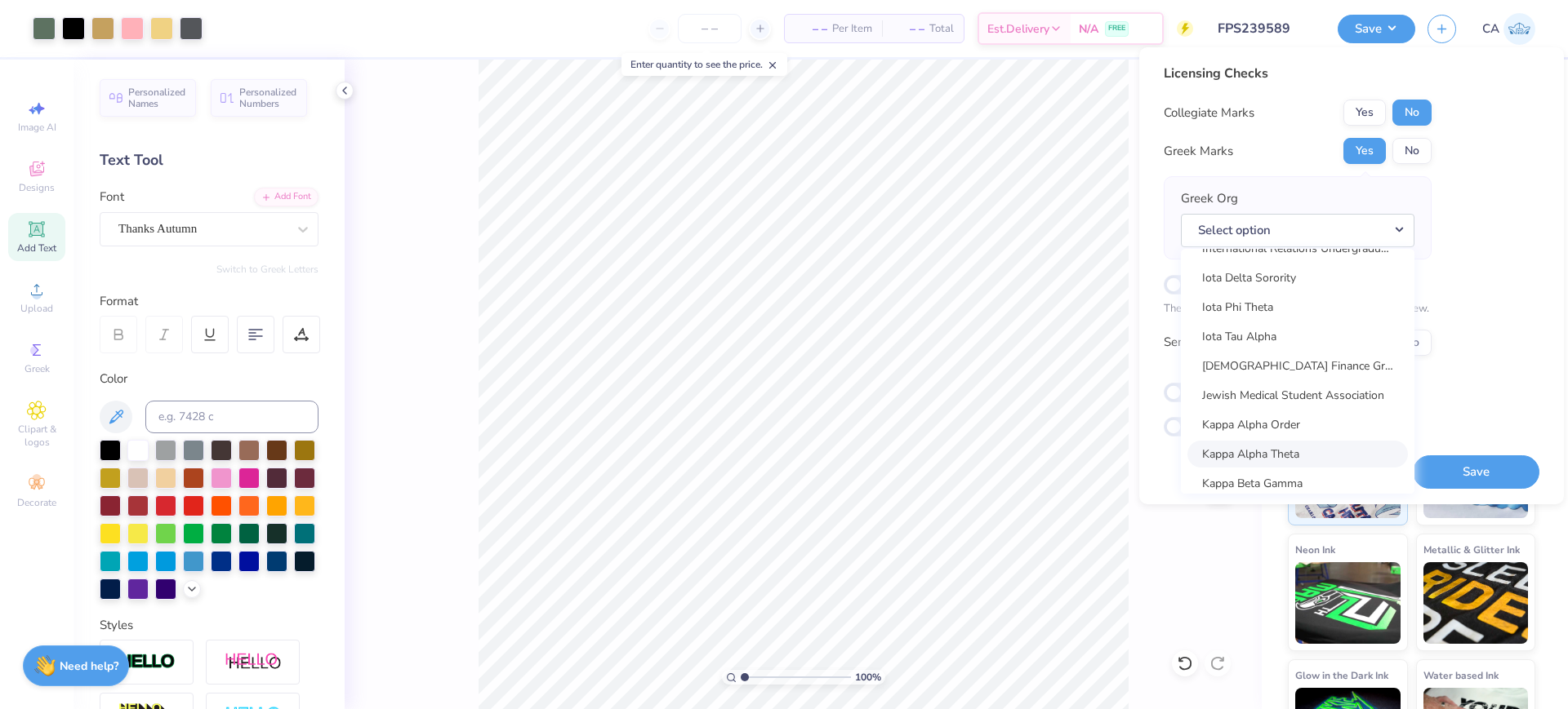
click at [1256, 448] on link "Kappa Alpha Theta" at bounding box center [1298, 454] width 220 height 27
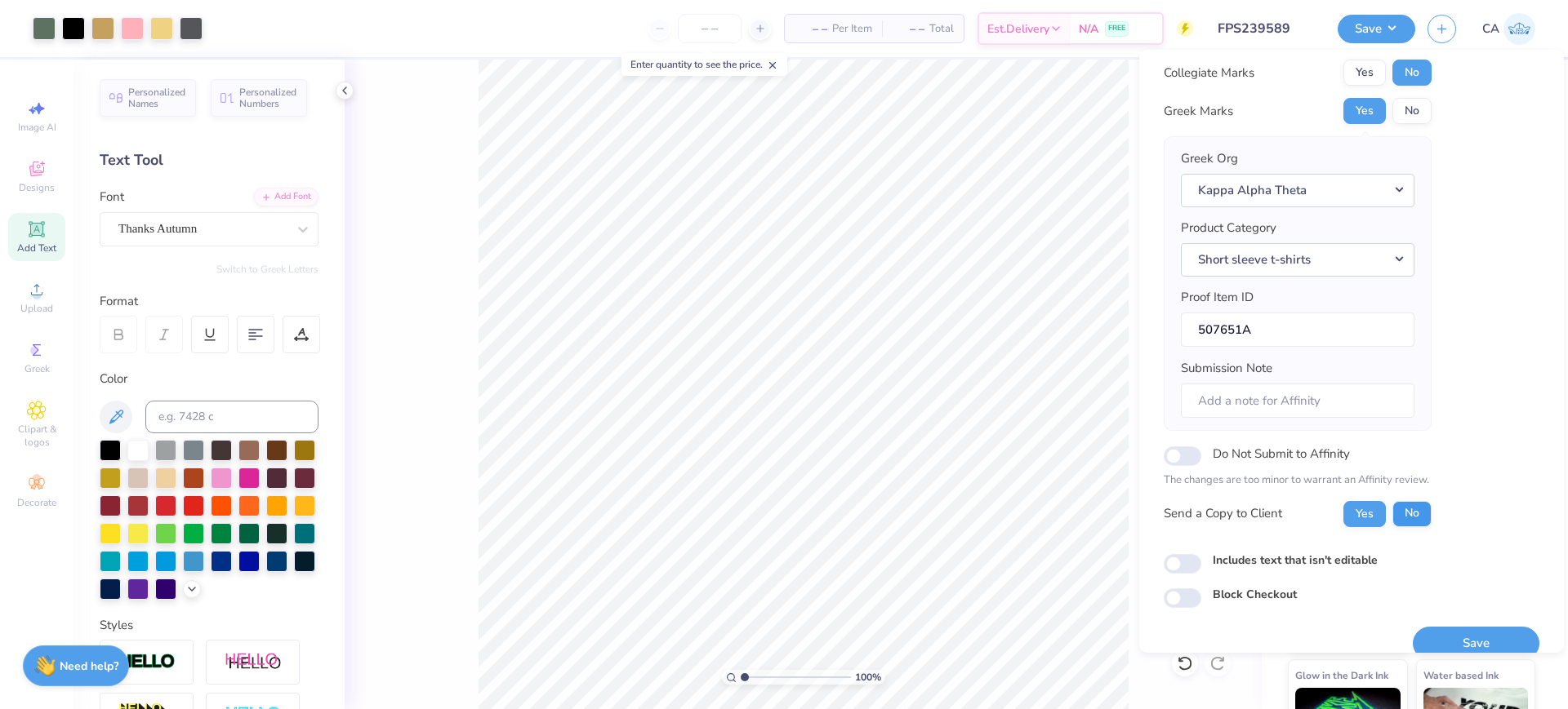
scroll to position [65, 0]
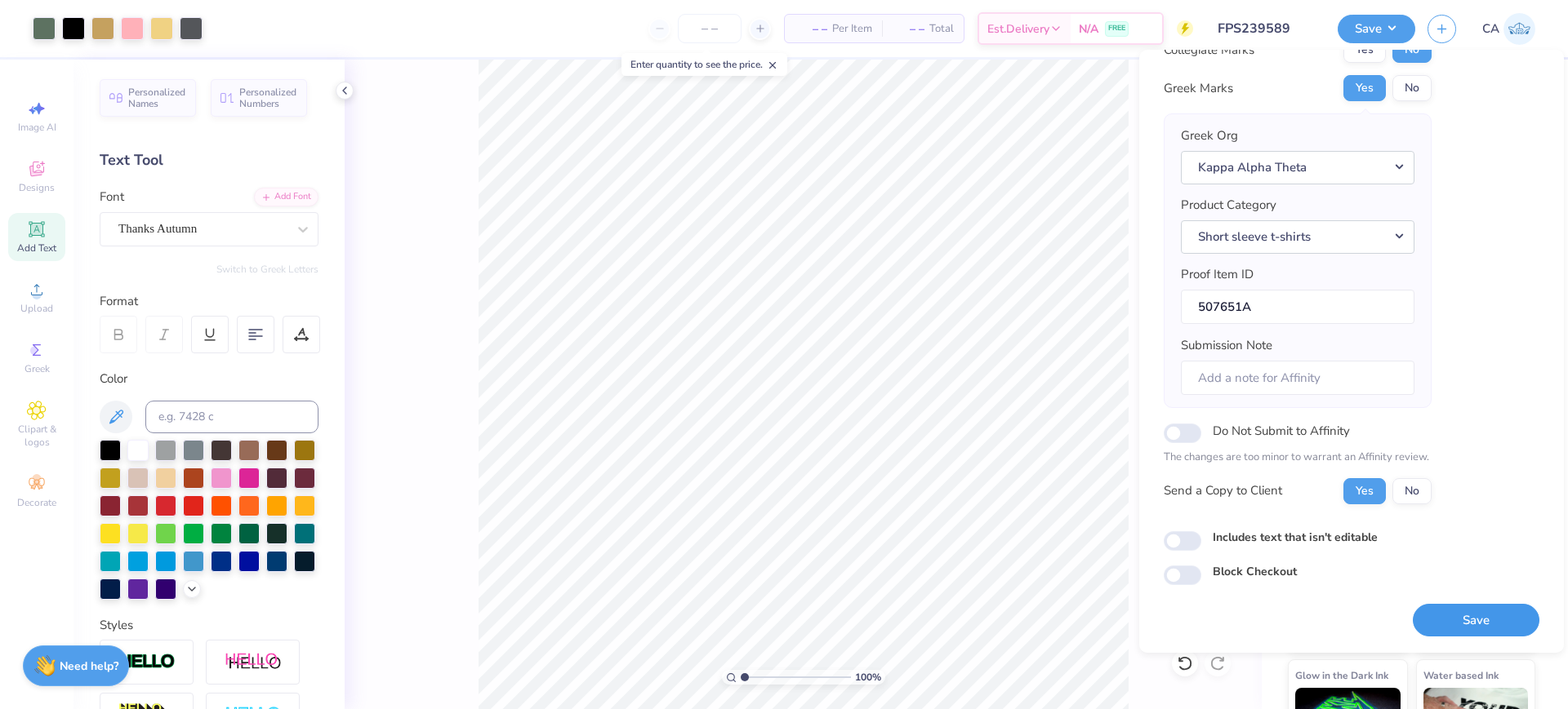
click at [1492, 619] on button "Save" at bounding box center [1476, 620] width 126 height 33
